Goal: Task Accomplishment & Management: Use online tool/utility

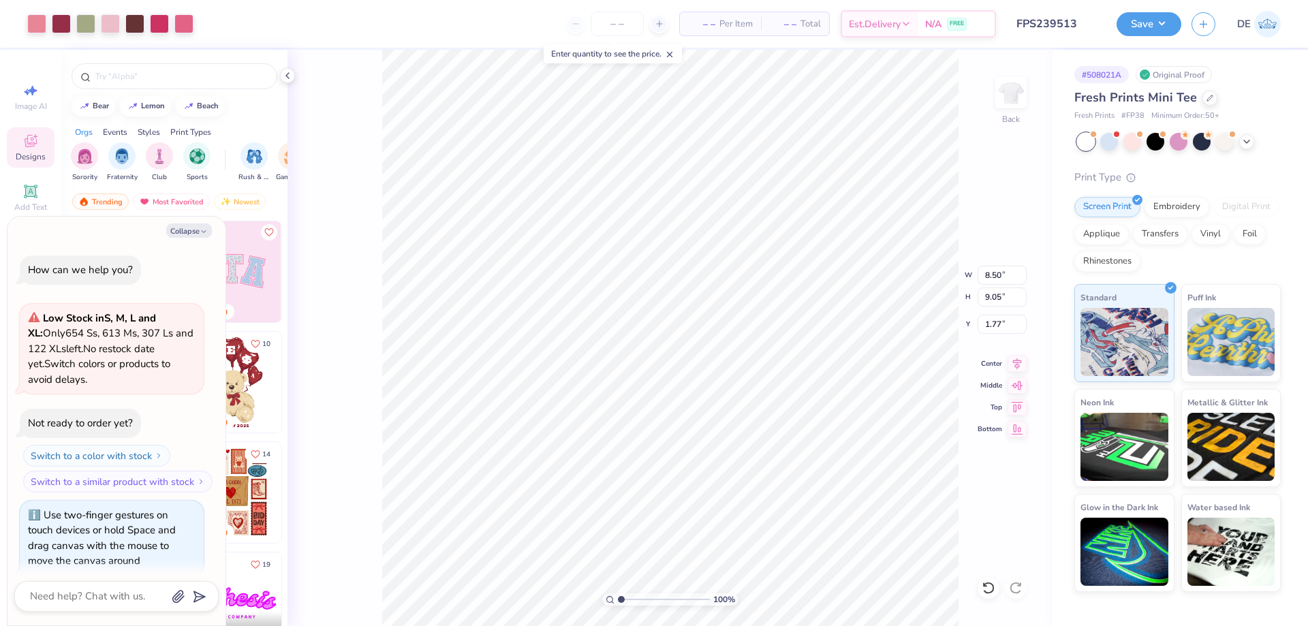
scroll to position [12, 0]
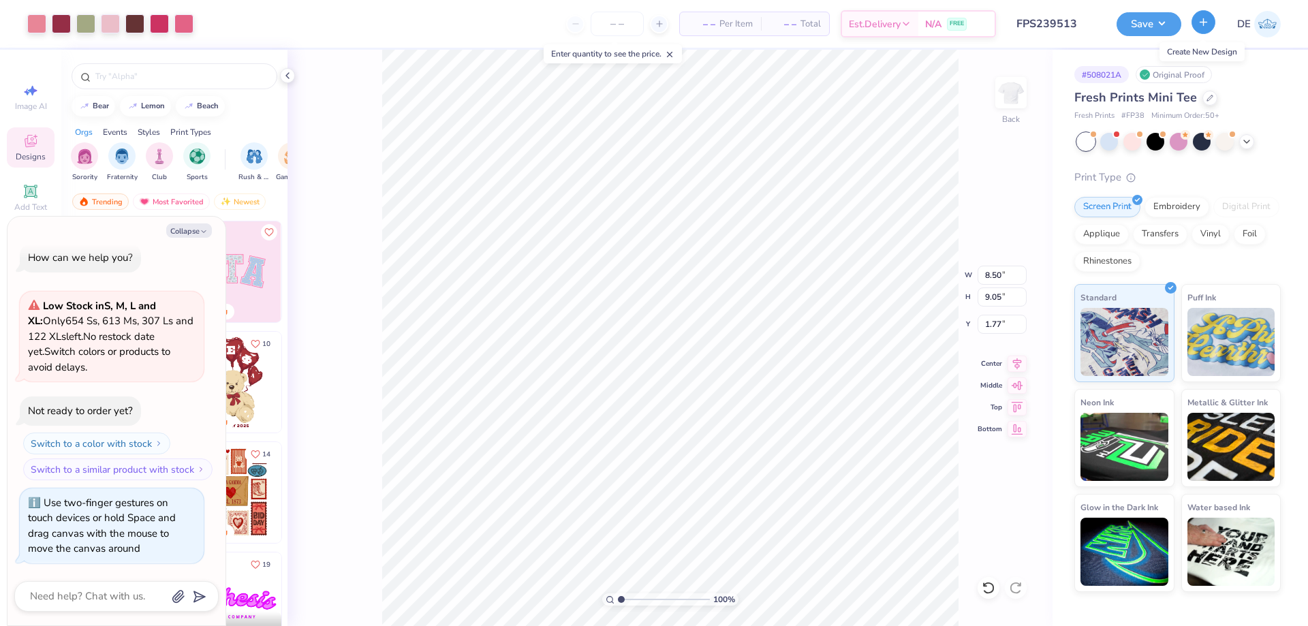
click at [1207, 29] on button "button" at bounding box center [1204, 22] width 24 height 24
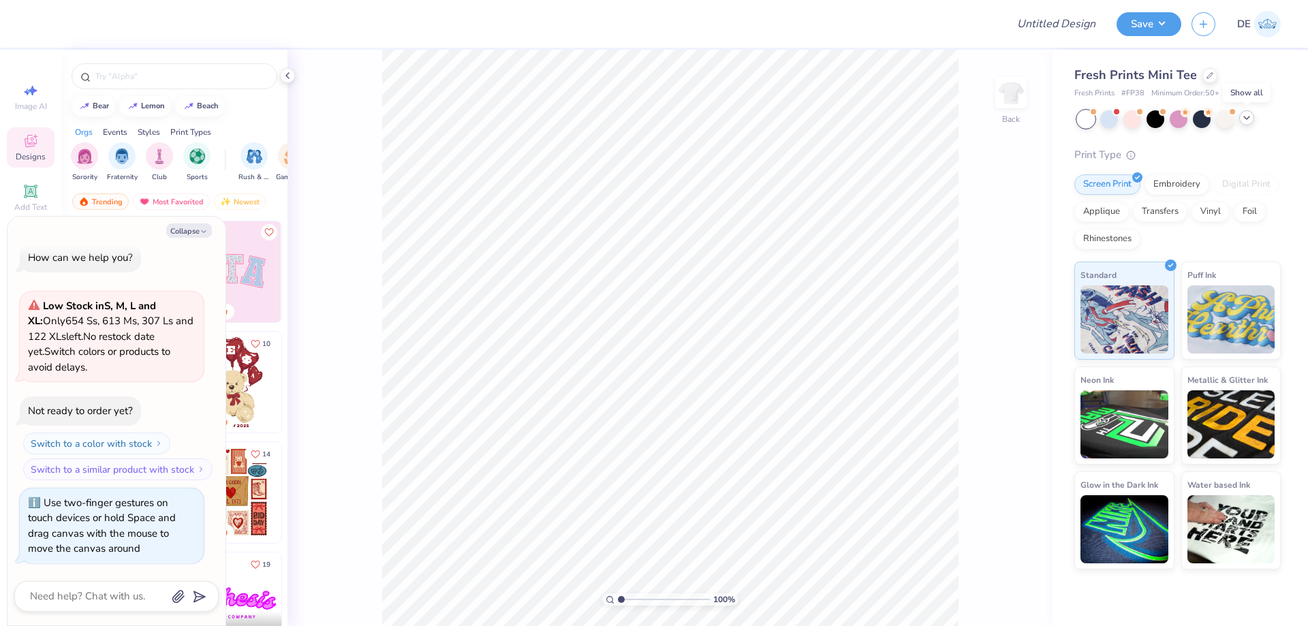
click at [1247, 119] on polyline at bounding box center [1246, 118] width 5 height 3
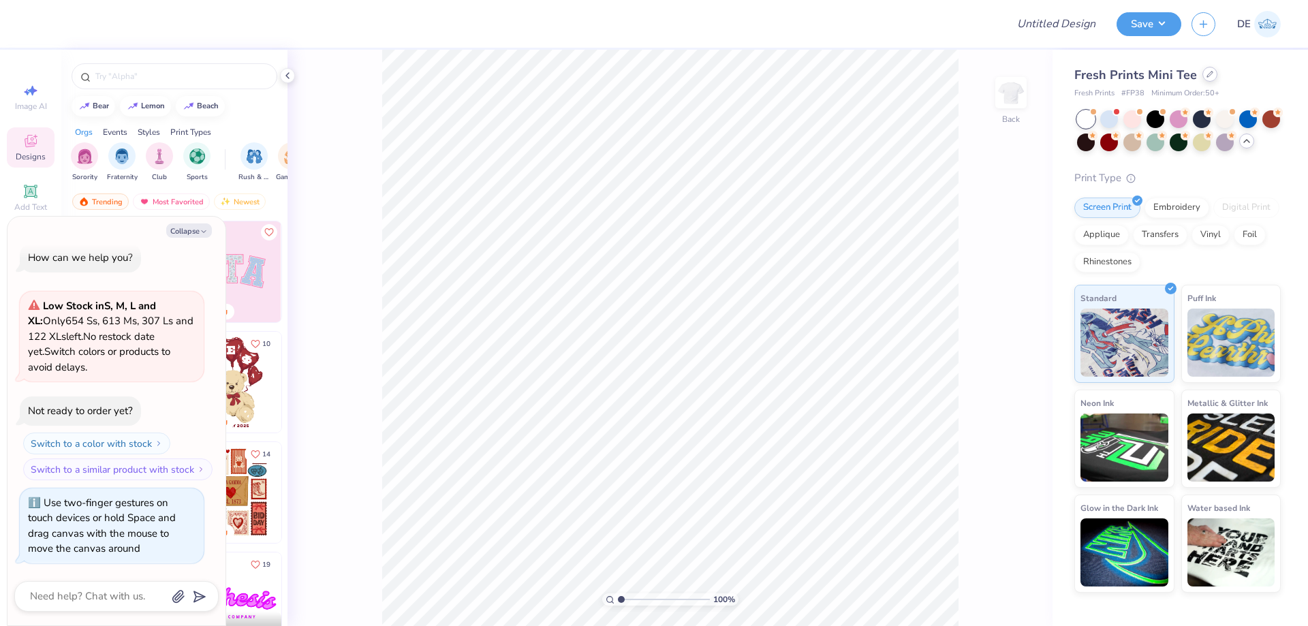
click at [1205, 79] on div at bounding box center [1210, 74] width 15 height 15
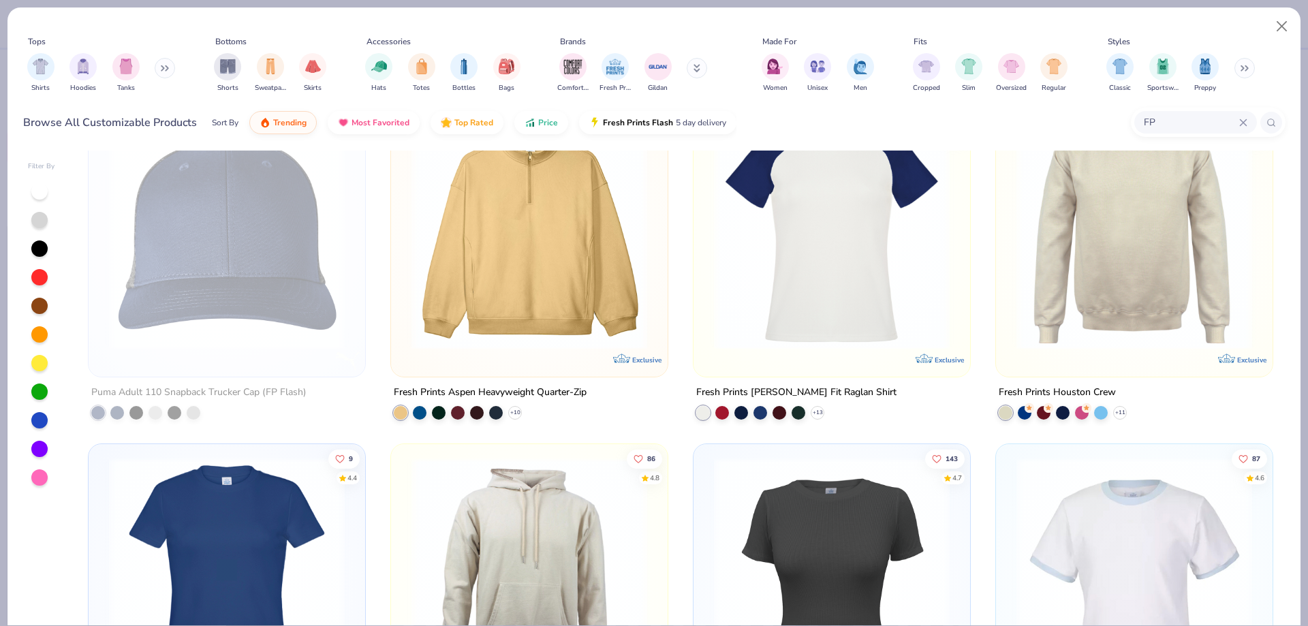
scroll to position [273, 0]
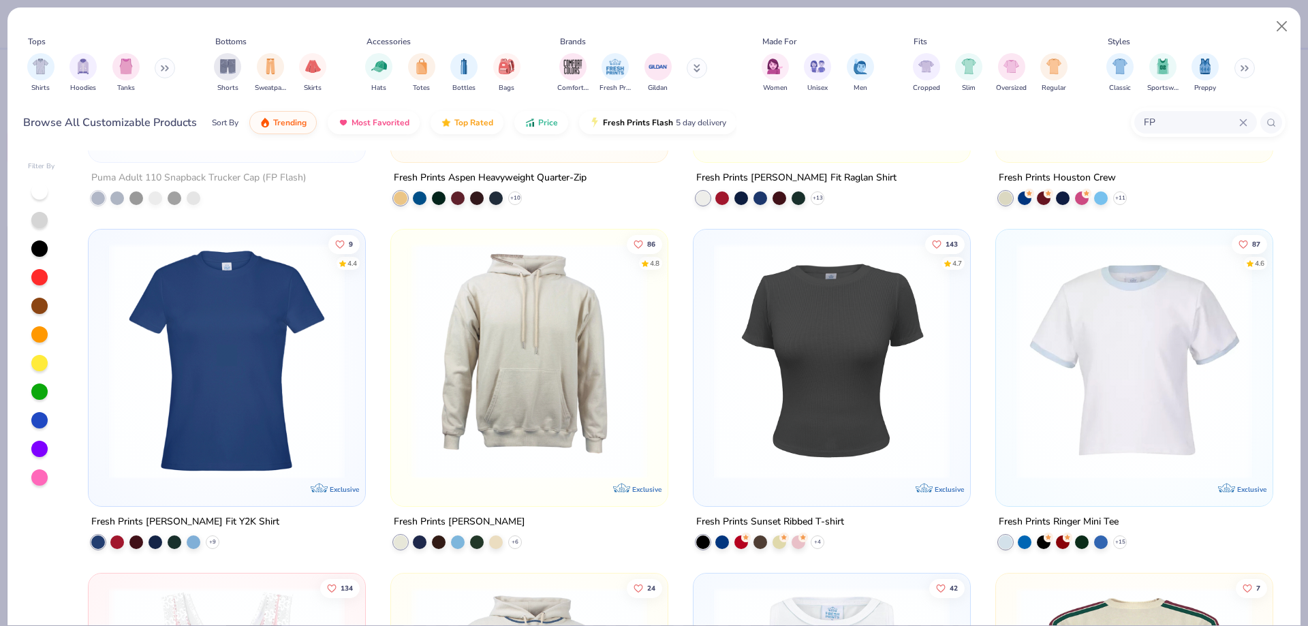
click at [1077, 354] on img at bounding box center [1134, 361] width 249 height 236
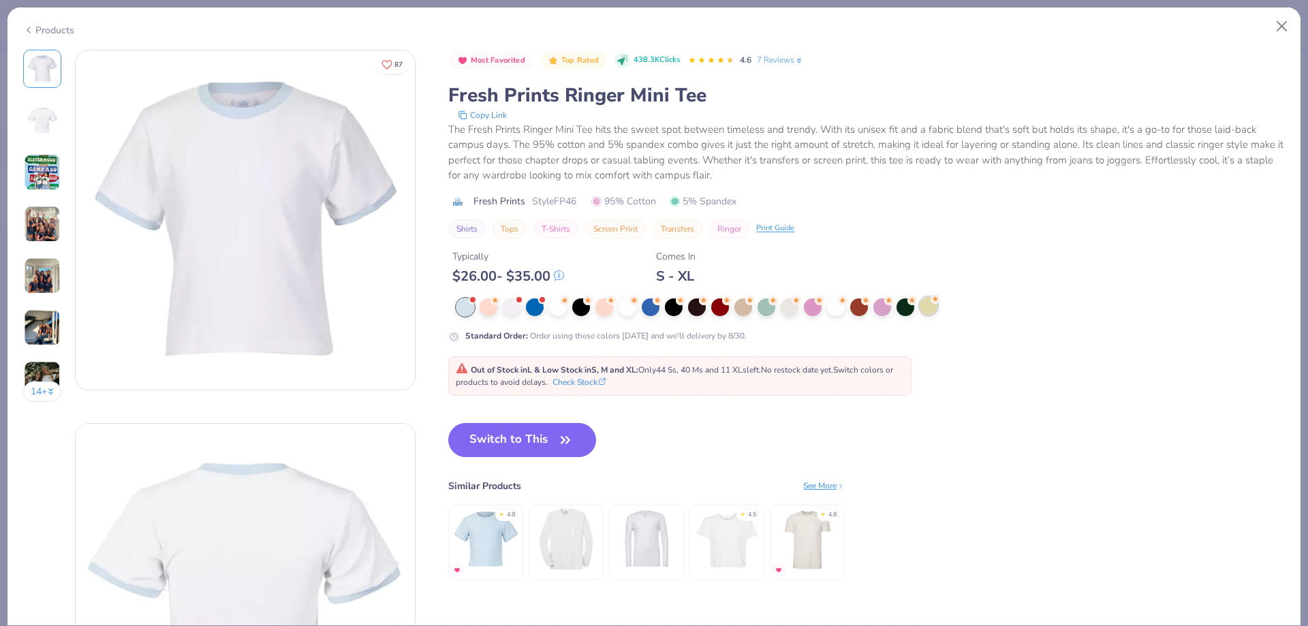
click at [929, 305] on div at bounding box center [929, 306] width 18 height 18
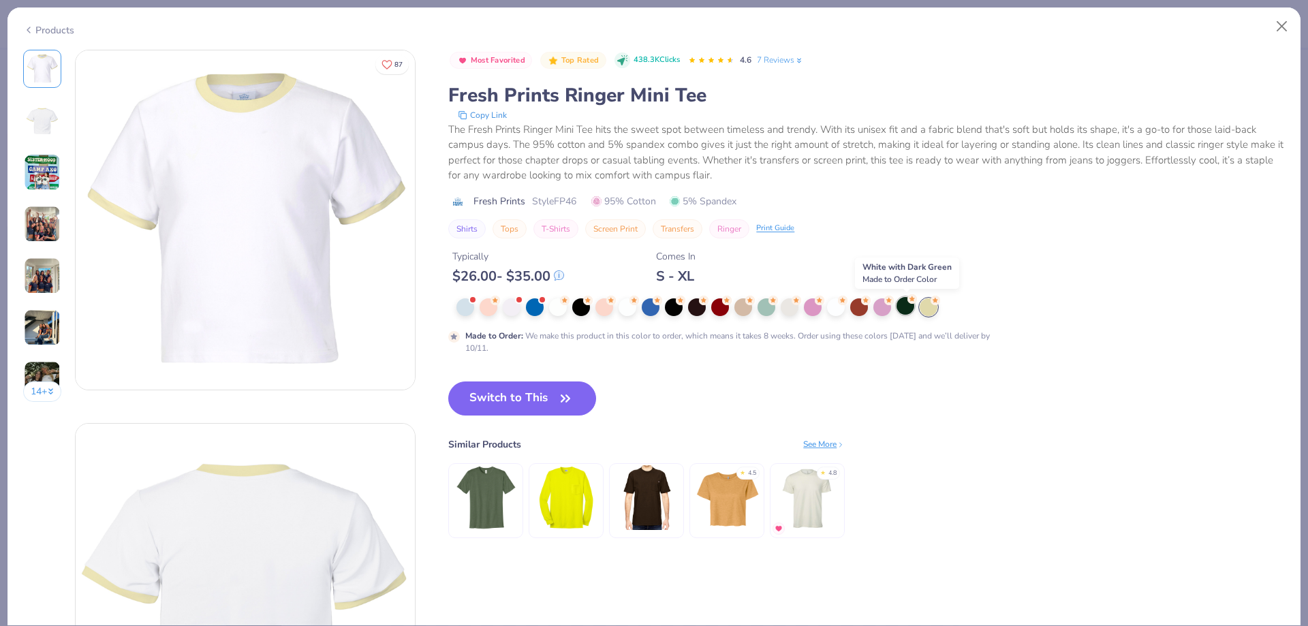
click at [901, 307] on div at bounding box center [906, 306] width 18 height 18
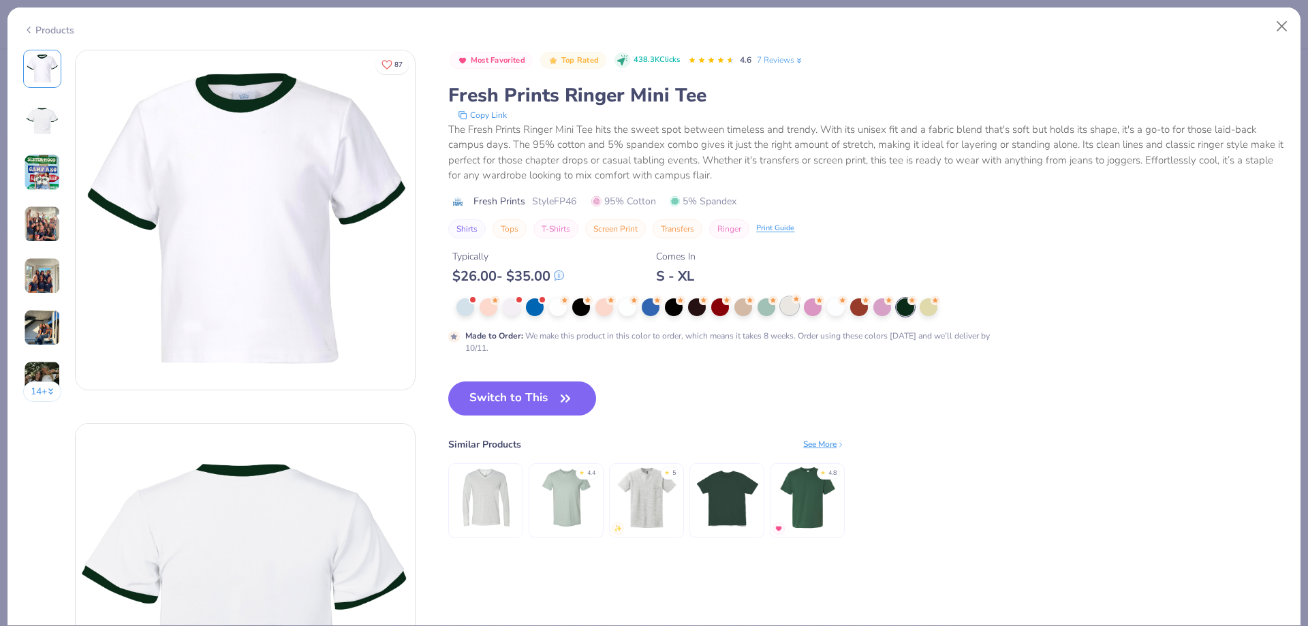
click at [788, 310] on div at bounding box center [790, 306] width 18 height 18
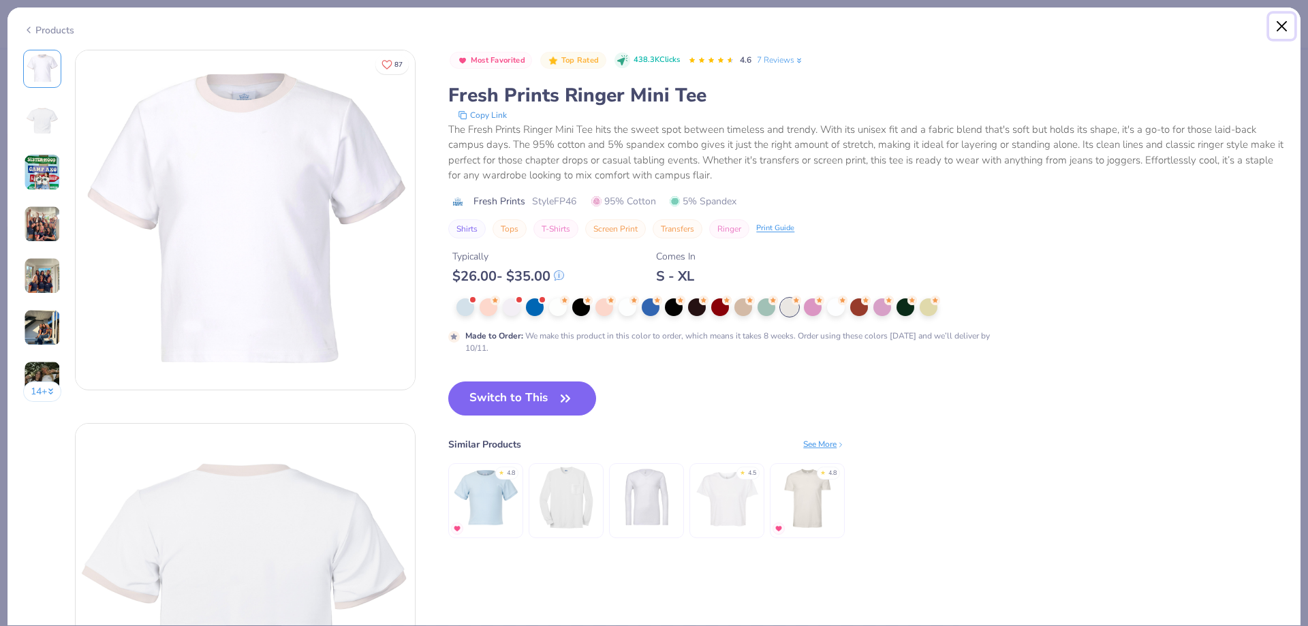
click at [1293, 28] on button "Close" at bounding box center [1282, 27] width 26 height 26
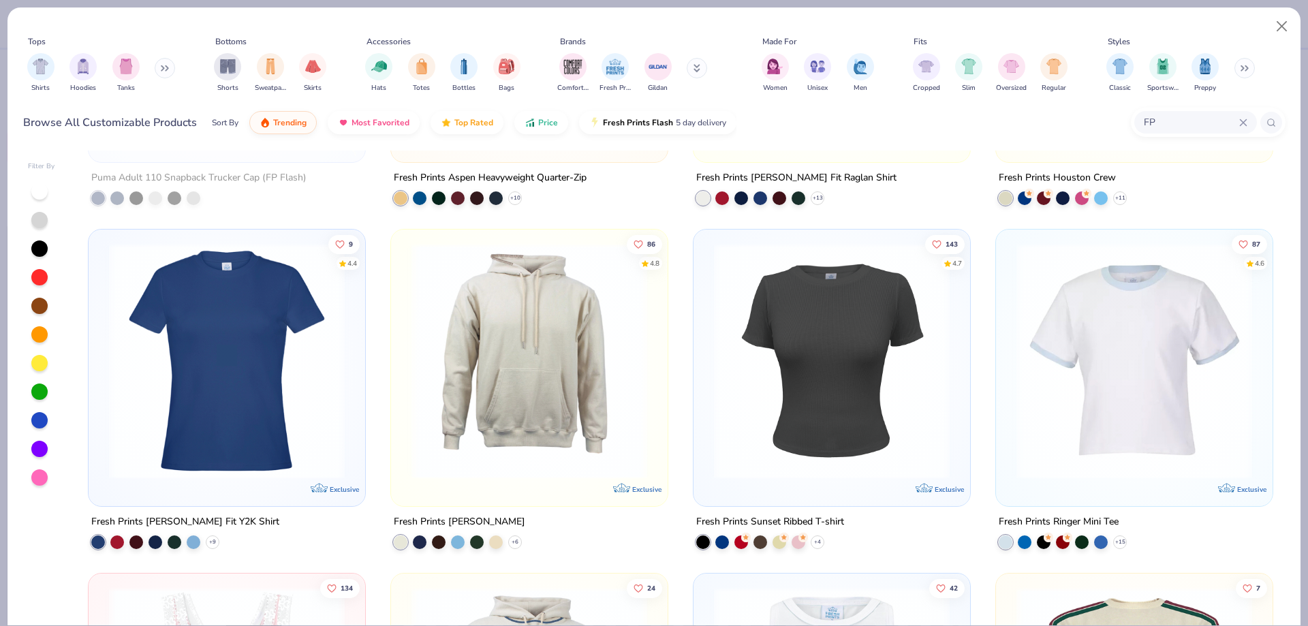
click at [831, 303] on img at bounding box center [831, 361] width 249 height 236
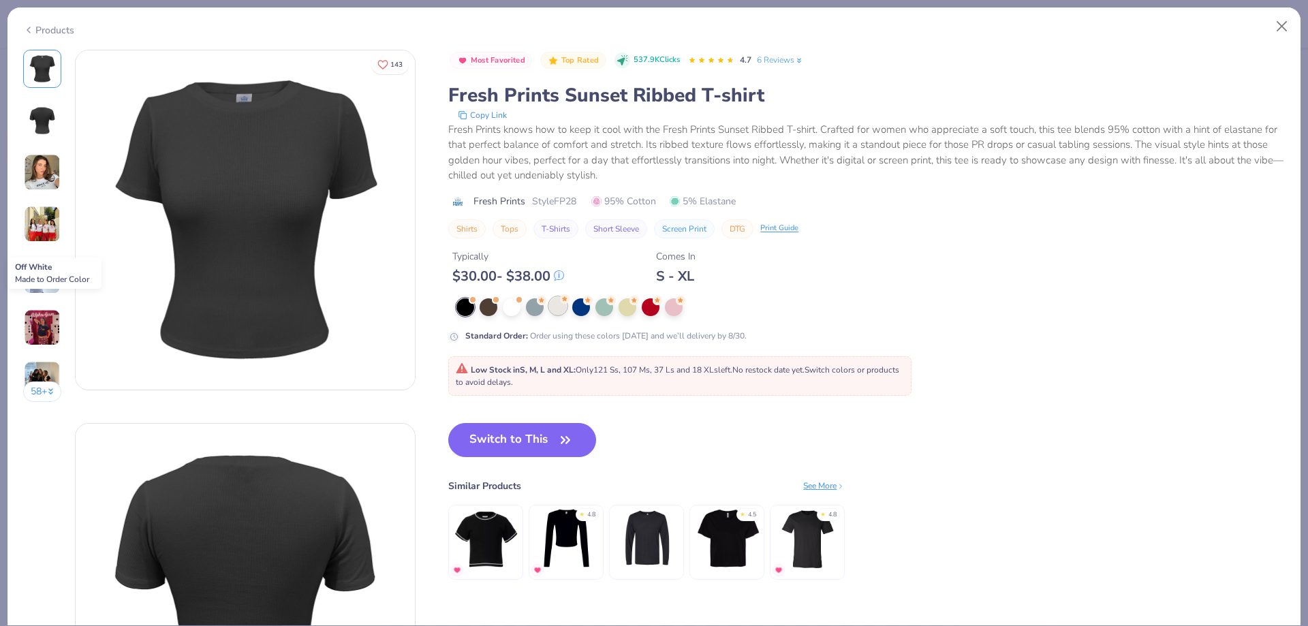
click at [562, 304] on div at bounding box center [558, 306] width 18 height 18
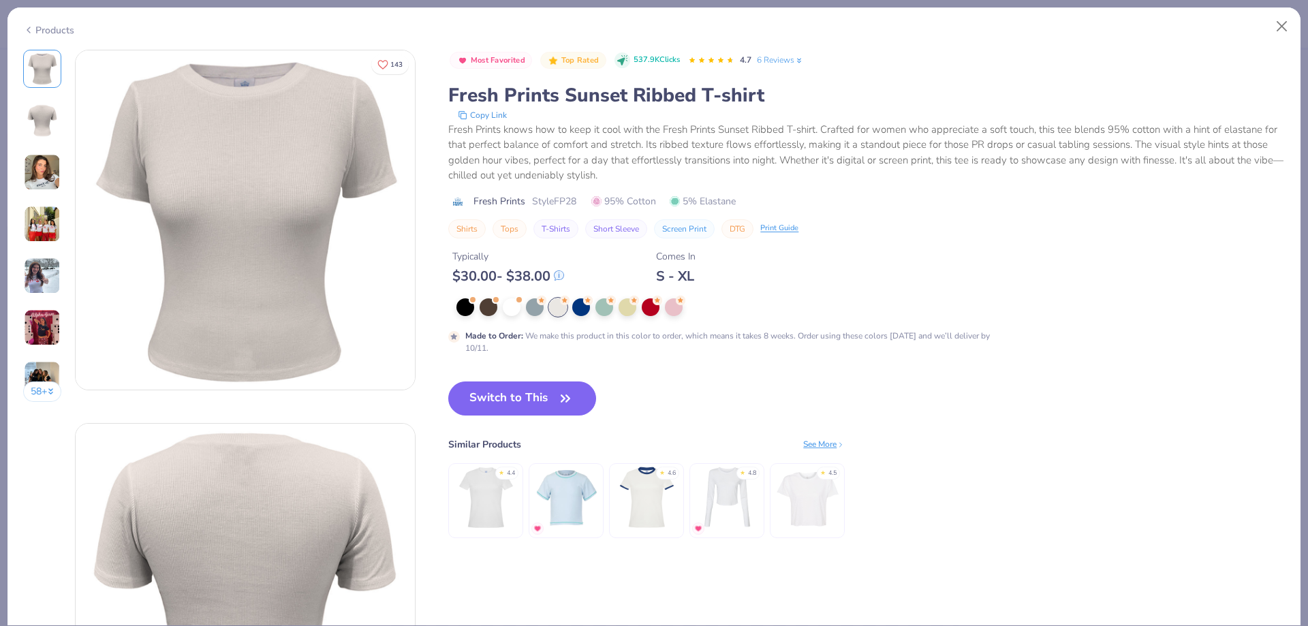
click at [42, 172] on img at bounding box center [42, 172] width 37 height 37
click at [552, 397] on button "Switch to This" at bounding box center [522, 399] width 148 height 34
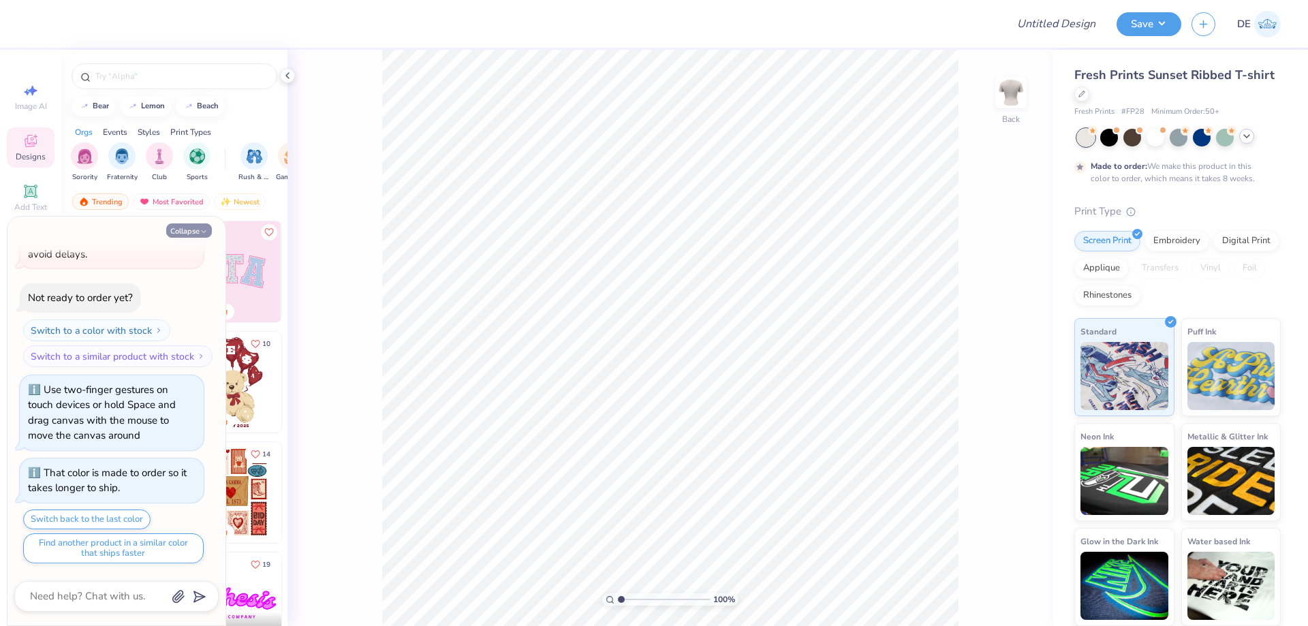
click at [208, 228] on button "Collapse" at bounding box center [189, 230] width 46 height 14
type textarea "x"
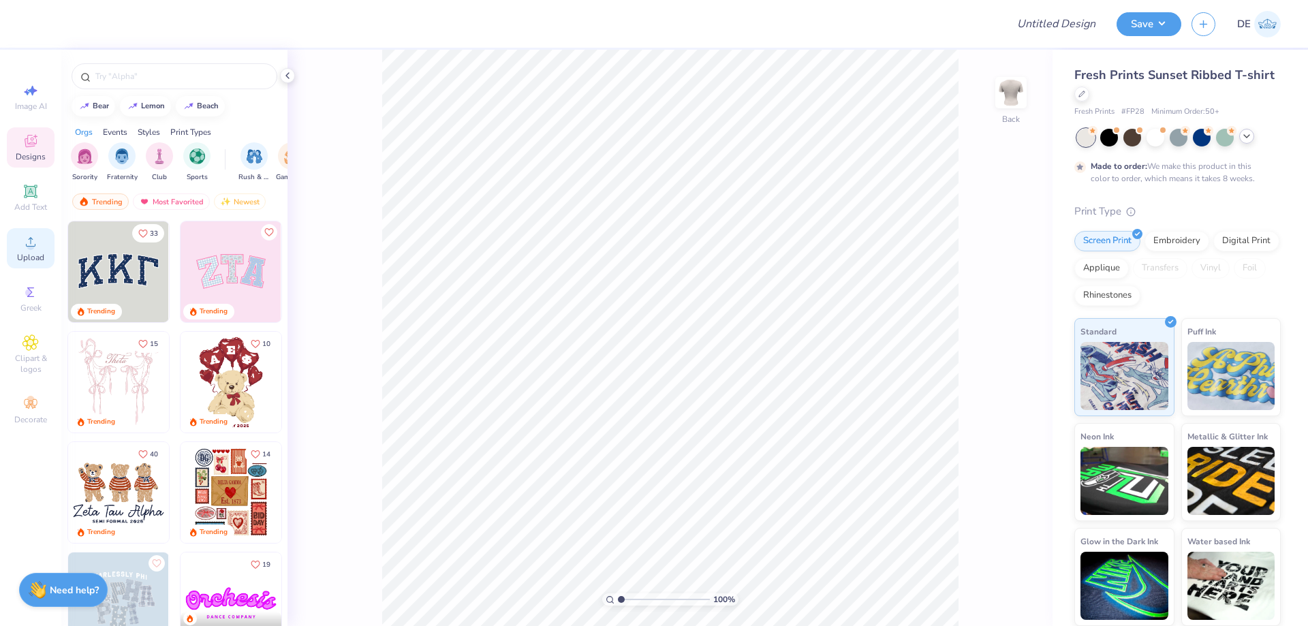
click at [29, 249] on circle at bounding box center [30, 246] width 7 height 7
click at [28, 243] on icon at bounding box center [30, 242] width 16 height 16
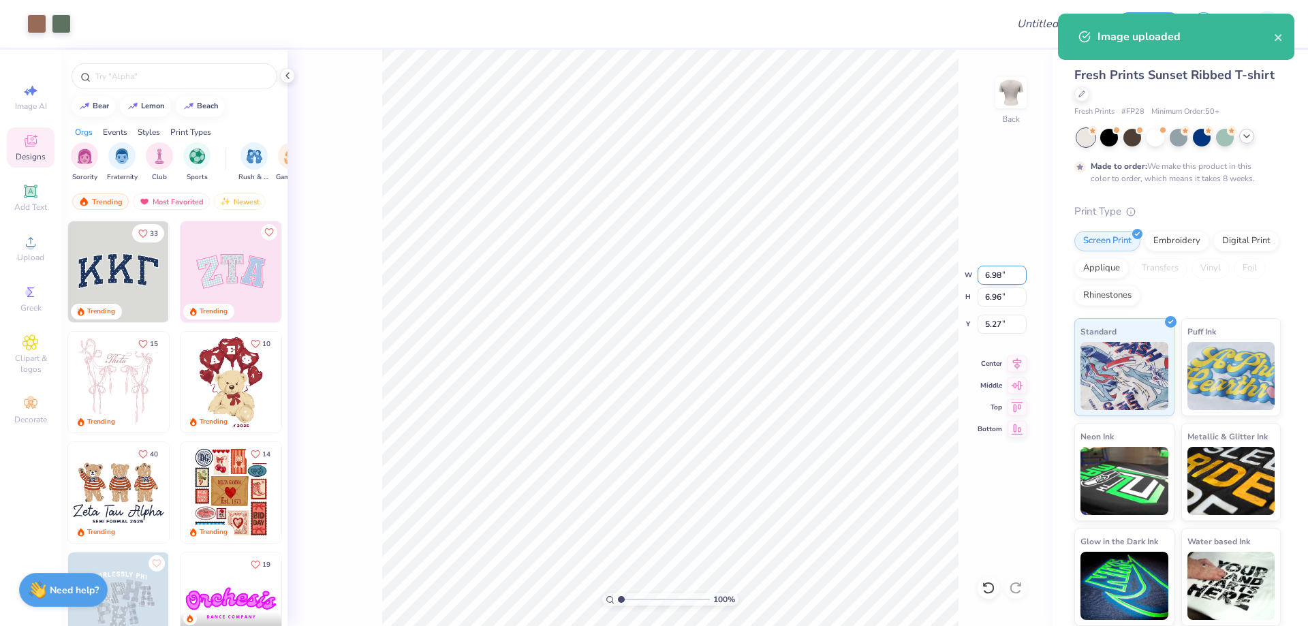
click at [989, 275] on input "6.98" at bounding box center [1002, 275] width 49 height 19
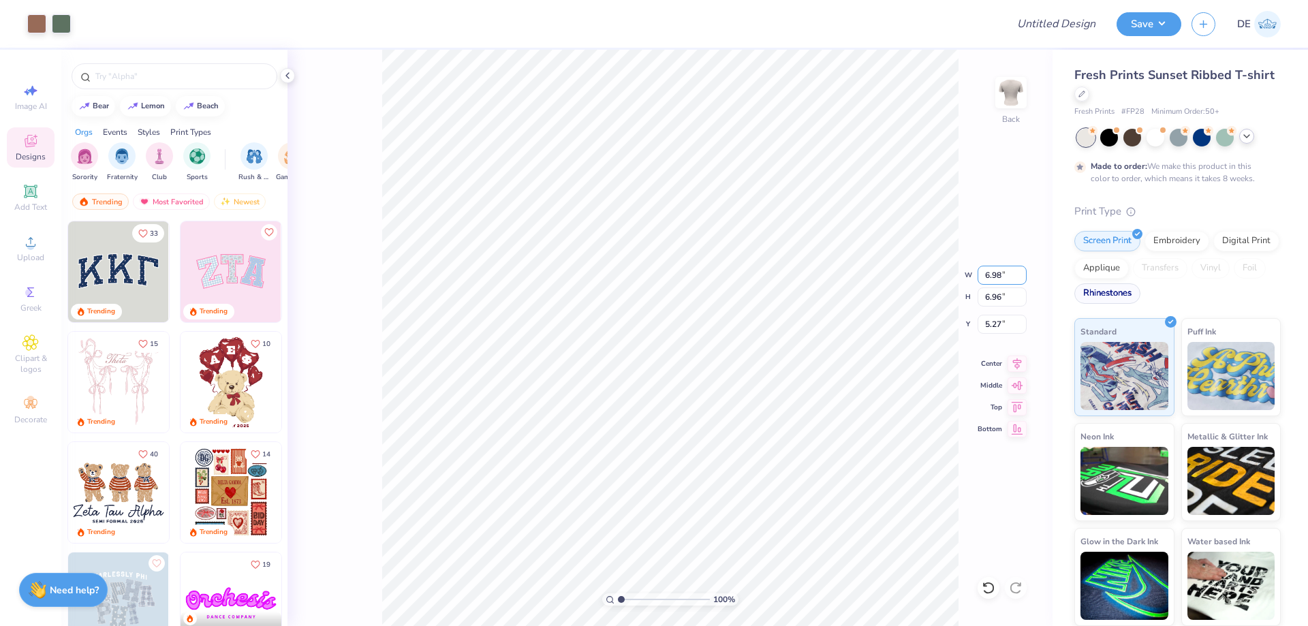
type input "8"
type input "7.00"
type input "6.98"
click at [983, 320] on input "5.26" at bounding box center [1002, 324] width 49 height 19
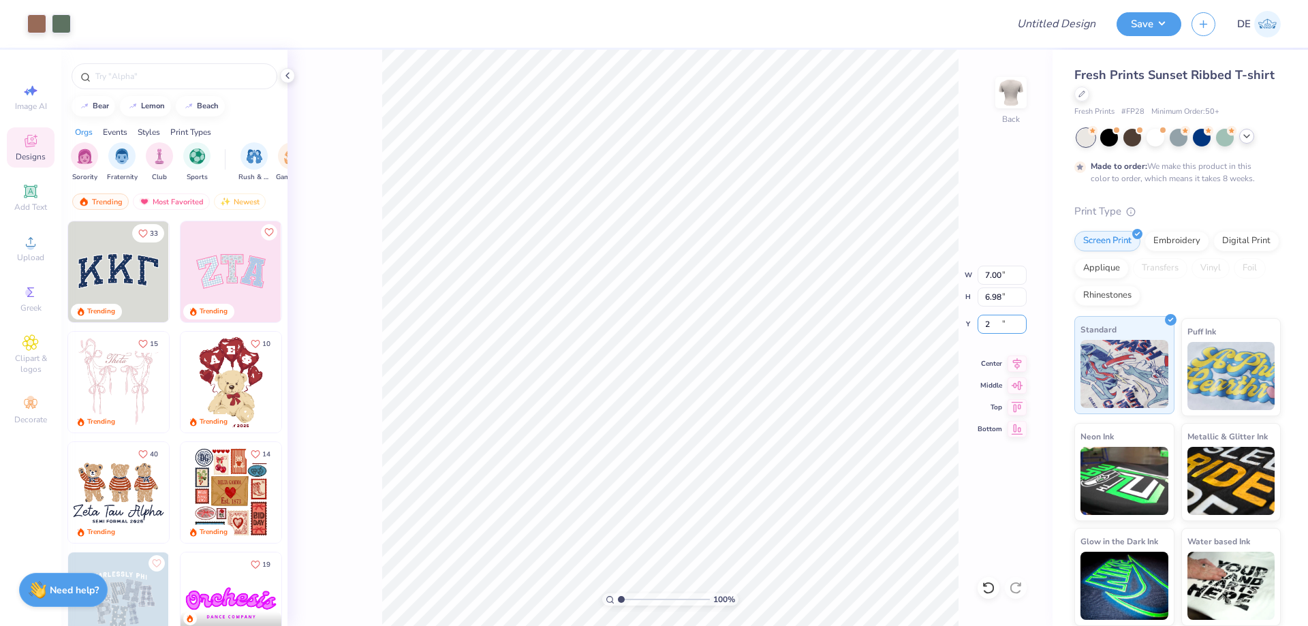
type input "2.00"
click at [989, 327] on input "2.00" at bounding box center [1002, 324] width 49 height 19
type input "2.50"
click at [1149, 32] on button "Save" at bounding box center [1149, 22] width 65 height 24
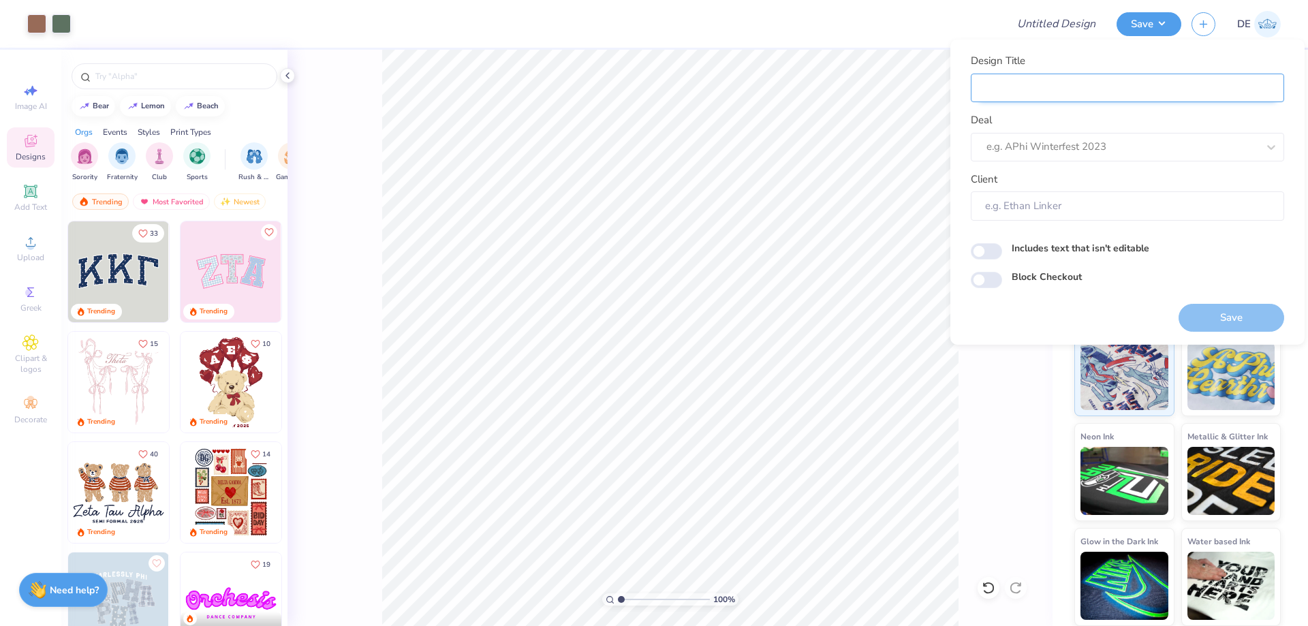
click at [1074, 81] on input "Design Title" at bounding box center [1127, 88] width 313 height 29
paste input "FPS239518"
type input "FPS239518"
click at [1016, 140] on div at bounding box center [1122, 147] width 271 height 18
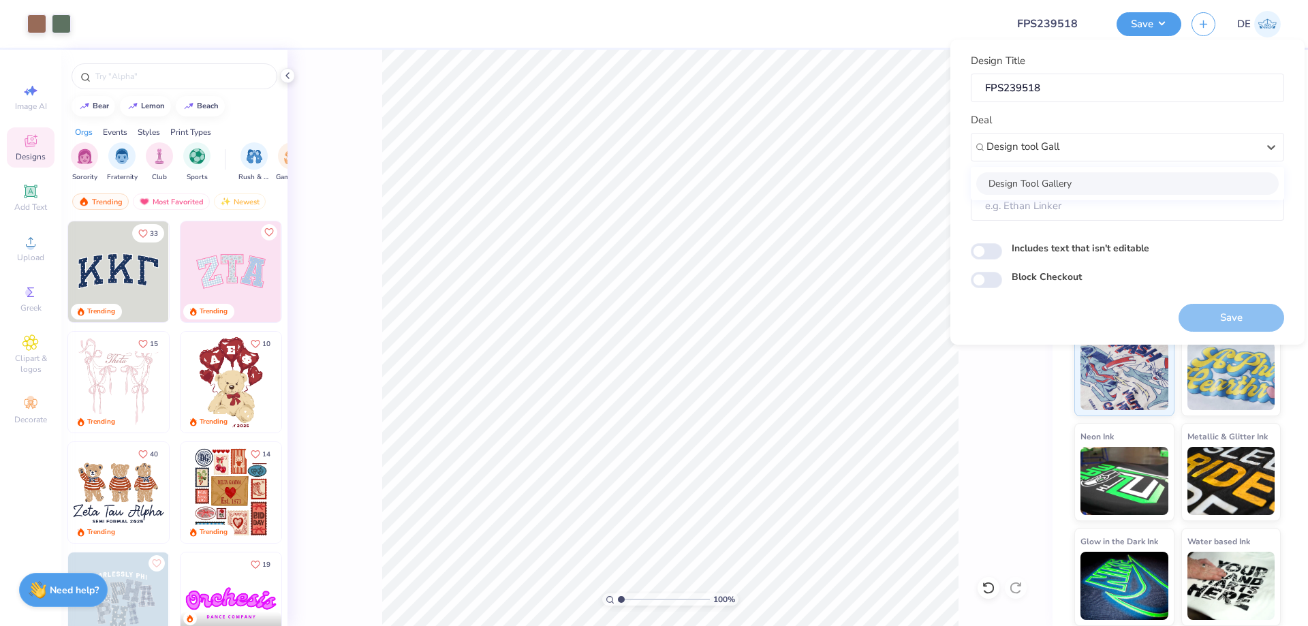
click at [1021, 180] on div "Design Tool Gallery" at bounding box center [1127, 183] width 303 height 22
type input "Design tool Gall"
type input "Design Tool Gallery User"
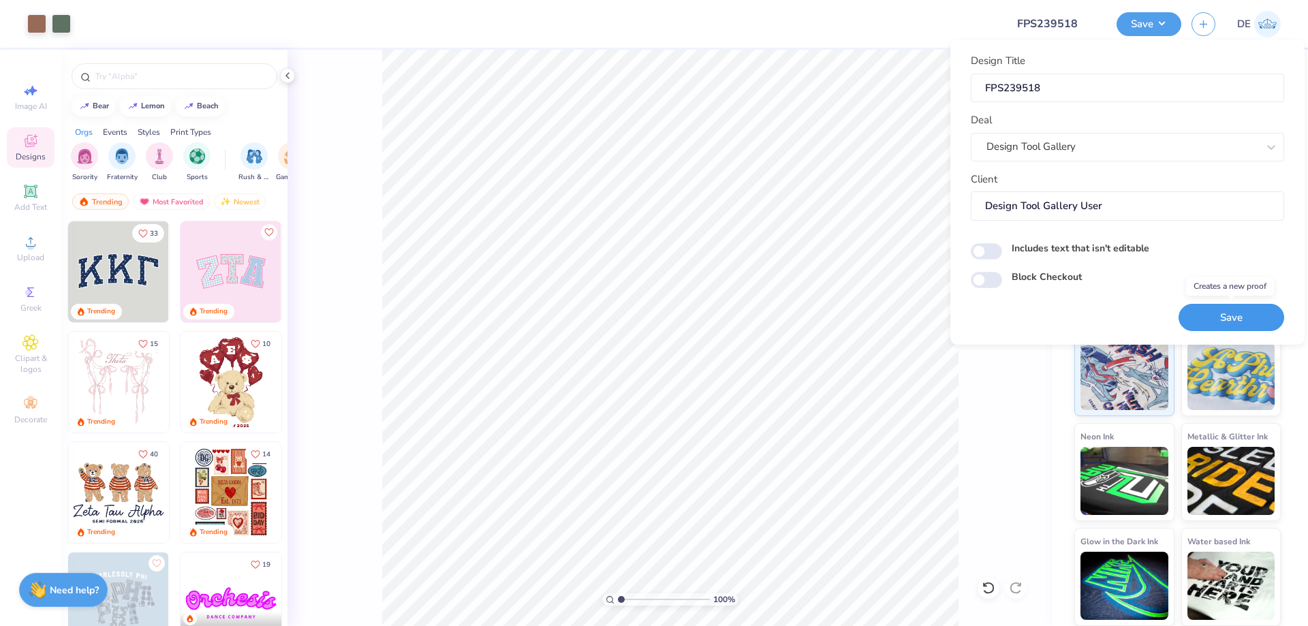
click at [1191, 314] on button "Save" at bounding box center [1232, 318] width 106 height 28
